Goal: Task Accomplishment & Management: Use online tool/utility

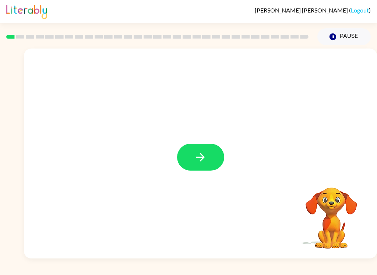
click at [210, 155] on button "button" at bounding box center [200, 157] width 47 height 27
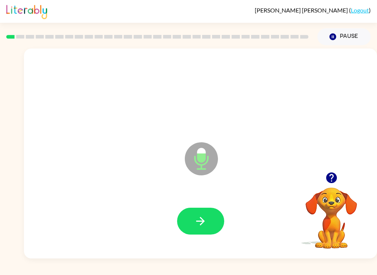
click at [198, 218] on icon "button" at bounding box center [200, 221] width 13 height 13
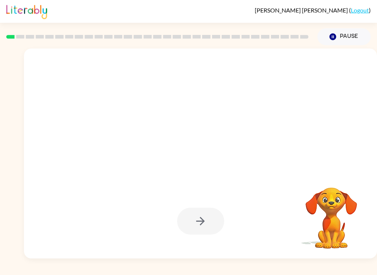
click at [218, 233] on div at bounding box center [200, 221] width 47 height 27
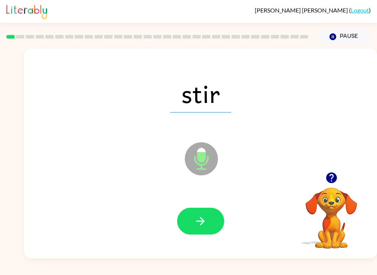
click at [207, 214] on button "button" at bounding box center [200, 221] width 47 height 27
click at [213, 194] on icon "Microphone The Microphone is here when it is your turn to talk" at bounding box center [238, 168] width 110 height 55
click at [207, 218] on button "button" at bounding box center [200, 221] width 47 height 27
click at [203, 209] on button "button" at bounding box center [200, 221] width 47 height 27
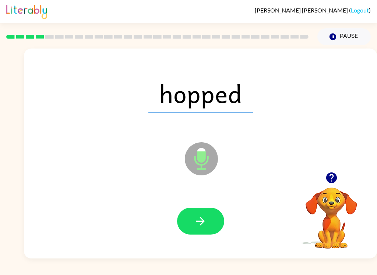
click at [208, 203] on div at bounding box center [200, 221] width 338 height 60
click at [207, 226] on button "button" at bounding box center [200, 221] width 47 height 27
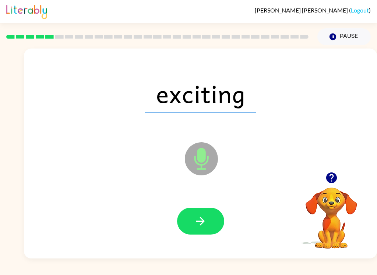
click at [200, 214] on button "button" at bounding box center [200, 221] width 47 height 27
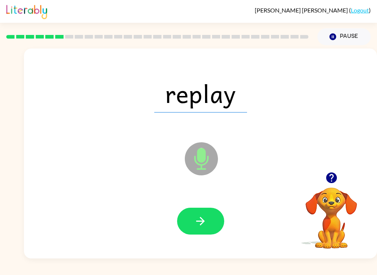
click at [197, 233] on button "button" at bounding box center [200, 221] width 47 height 27
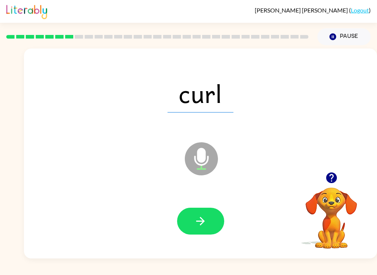
click at [206, 202] on div at bounding box center [200, 221] width 338 height 60
click at [211, 216] on button "button" at bounding box center [200, 221] width 47 height 27
click at [195, 219] on icon "button" at bounding box center [200, 221] width 13 height 13
click at [192, 222] on button "button" at bounding box center [200, 221] width 47 height 27
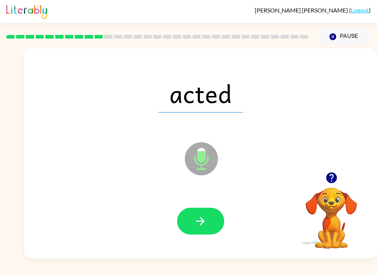
click at [200, 205] on div at bounding box center [200, 221] width 338 height 60
click at [202, 230] on button "button" at bounding box center [200, 221] width 47 height 27
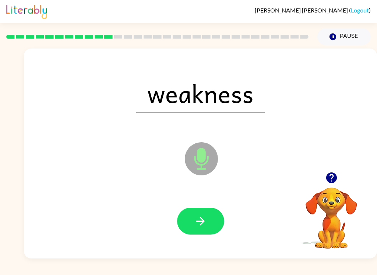
click at [207, 227] on icon "button" at bounding box center [200, 221] width 13 height 13
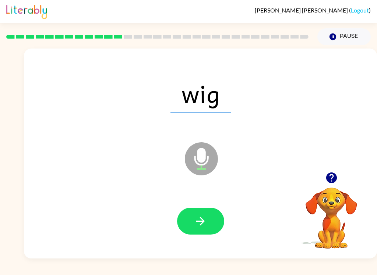
click at [213, 234] on button "button" at bounding box center [200, 221] width 47 height 27
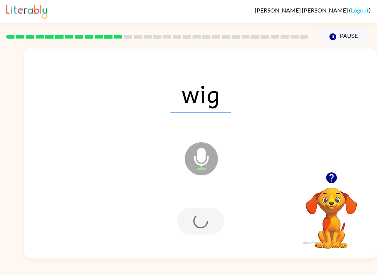
click at [215, 236] on div at bounding box center [200, 221] width 338 height 60
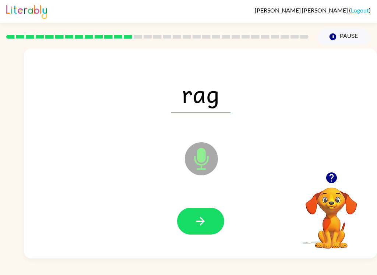
click at [200, 227] on icon "button" at bounding box center [200, 221] width 13 height 13
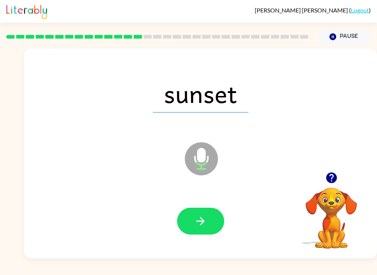
click at [209, 216] on button "button" at bounding box center [200, 221] width 47 height 27
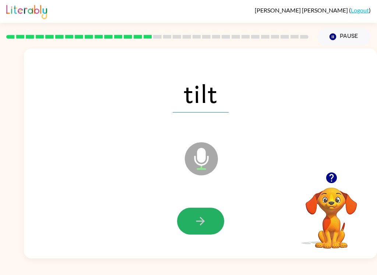
click at [203, 215] on button "button" at bounding box center [200, 221] width 47 height 27
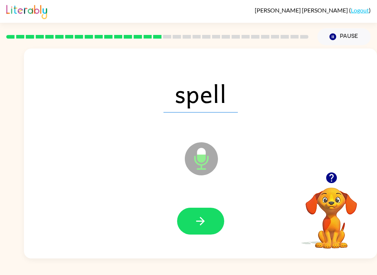
click at [202, 220] on icon "button" at bounding box center [200, 221] width 8 height 8
click at [208, 216] on button "button" at bounding box center [200, 221] width 47 height 27
click at [205, 218] on icon "button" at bounding box center [200, 221] width 13 height 13
click at [206, 217] on icon "button" at bounding box center [200, 221] width 13 height 13
click at [216, 218] on button "button" at bounding box center [200, 221] width 47 height 27
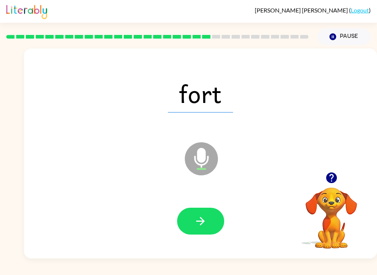
click at [215, 221] on button "button" at bounding box center [200, 221] width 47 height 27
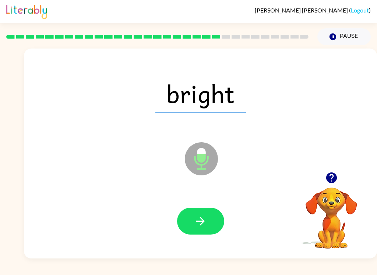
click at [201, 211] on button "button" at bounding box center [200, 221] width 47 height 27
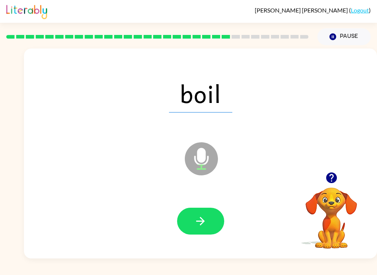
click at [215, 215] on button "button" at bounding box center [200, 221] width 47 height 27
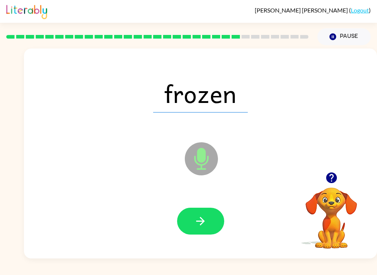
click at [210, 219] on button "button" at bounding box center [200, 221] width 47 height 27
click at [203, 217] on icon "button" at bounding box center [200, 221] width 13 height 13
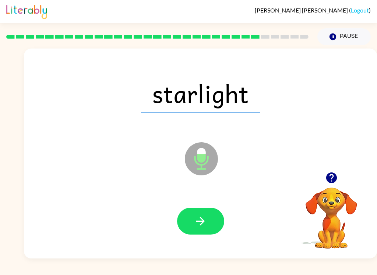
click at [209, 198] on div at bounding box center [200, 221] width 338 height 60
click at [201, 218] on icon "button" at bounding box center [200, 221] width 8 height 8
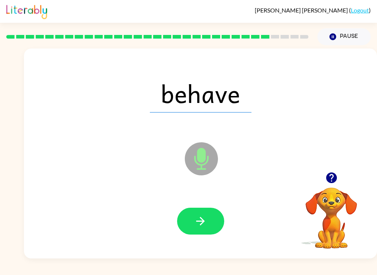
click at [215, 213] on button "button" at bounding box center [200, 221] width 47 height 27
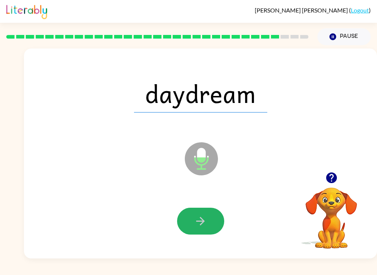
click at [205, 221] on icon "button" at bounding box center [200, 221] width 13 height 13
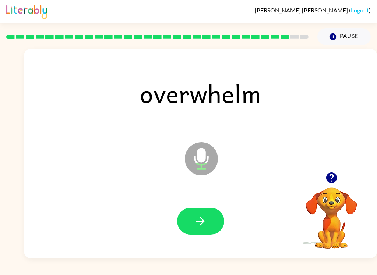
click at [183, 230] on button "button" at bounding box center [200, 221] width 47 height 27
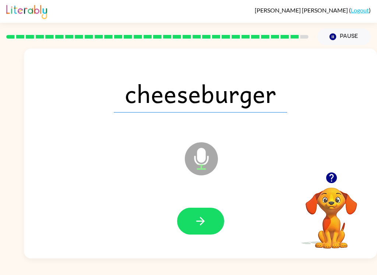
click at [197, 218] on icon "button" at bounding box center [200, 221] width 13 height 13
